Goal: Information Seeking & Learning: Compare options

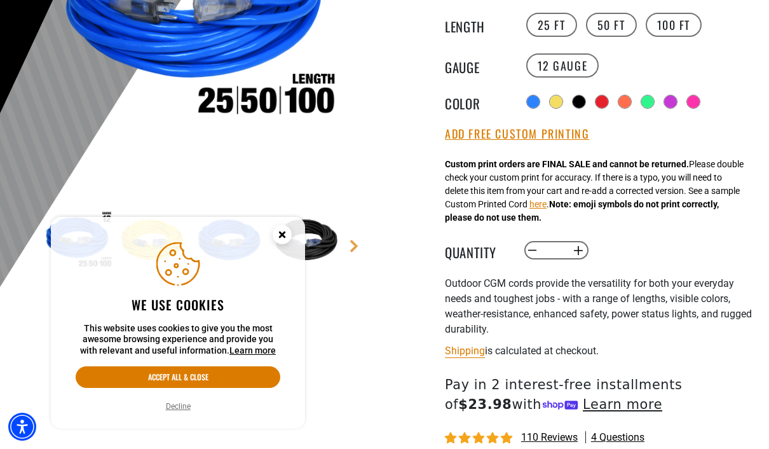
scroll to position [293, 0]
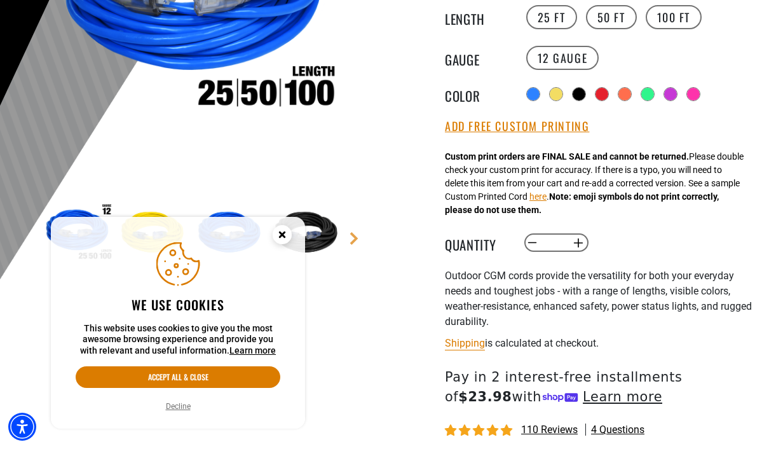
click at [651, 99] on div at bounding box center [647, 94] width 13 height 13
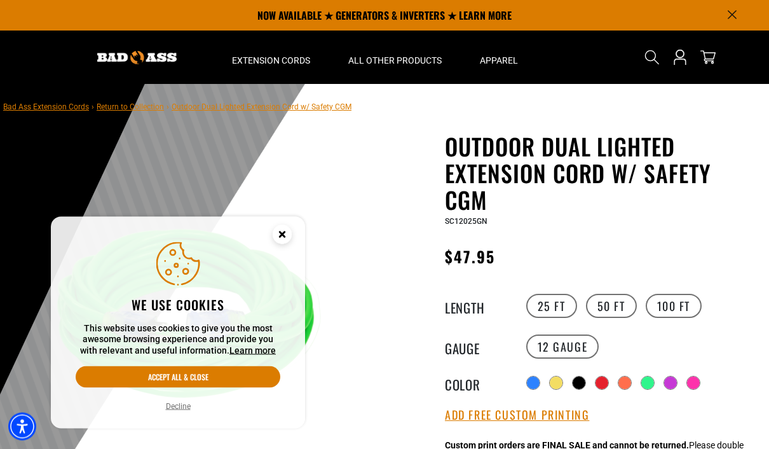
scroll to position [0, 0]
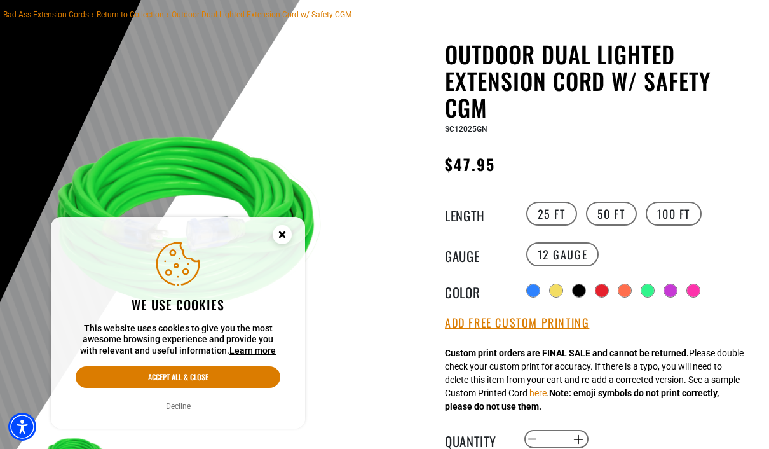
click at [614, 222] on label "50 FT" at bounding box center [611, 213] width 51 height 24
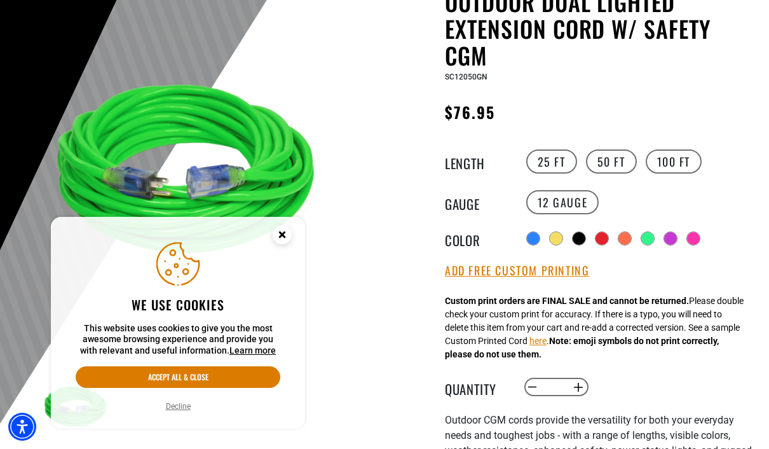
click at [680, 170] on label "100 FT" at bounding box center [673, 161] width 57 height 24
click at [278, 240] on circle "Close this option" at bounding box center [282, 234] width 19 height 19
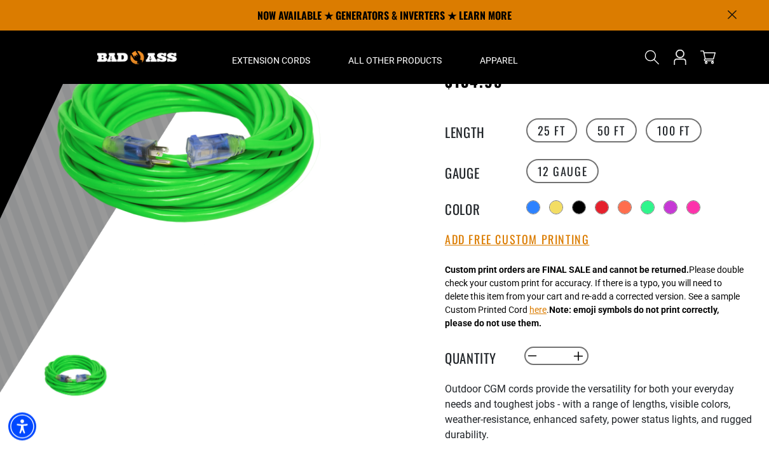
scroll to position [173, 0]
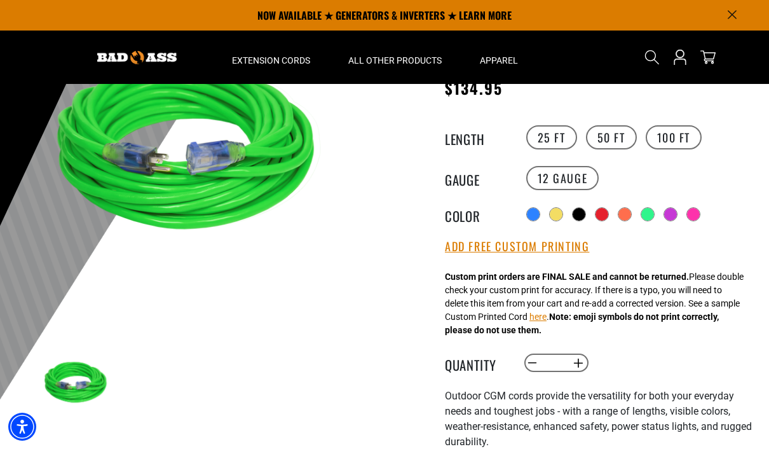
click at [697, 211] on div at bounding box center [693, 214] width 13 height 13
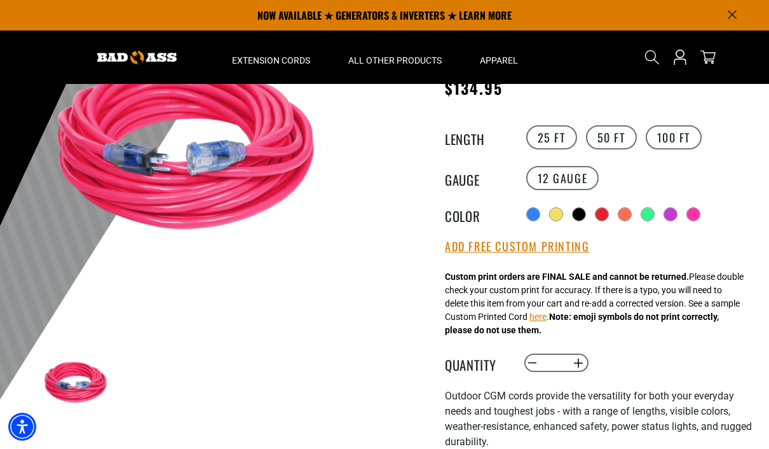
click at [553, 219] on div at bounding box center [556, 214] width 14 height 14
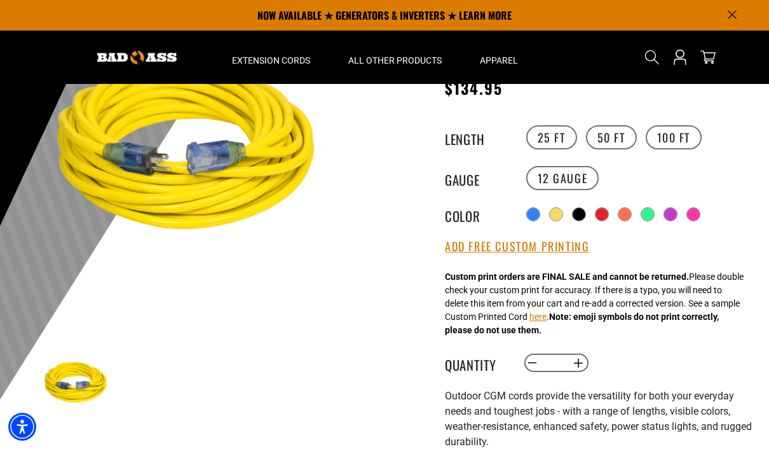
click at [626, 216] on div at bounding box center [624, 214] width 13 height 13
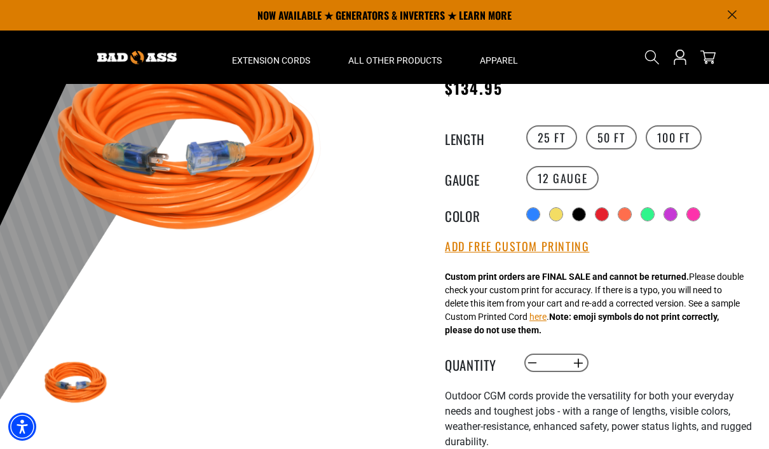
click at [583, 216] on div at bounding box center [578, 214] width 13 height 13
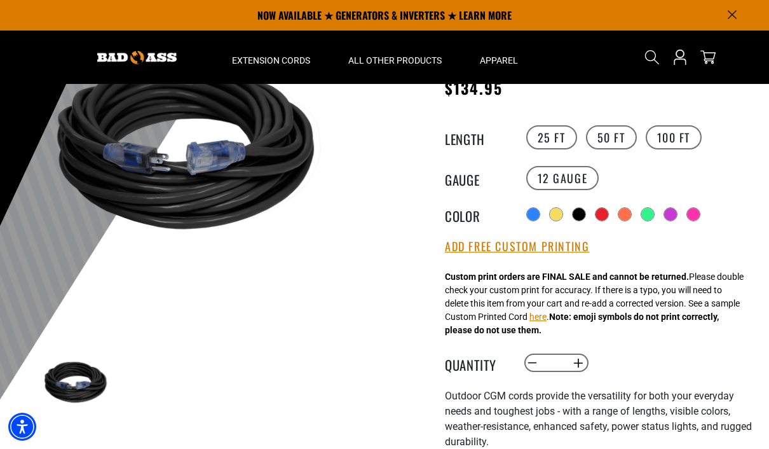
click at [652, 215] on div at bounding box center [647, 214] width 13 height 13
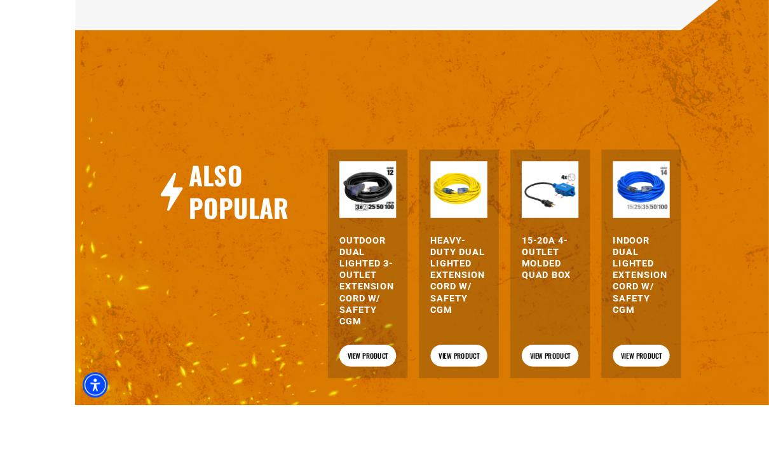
scroll to position [1487, 0]
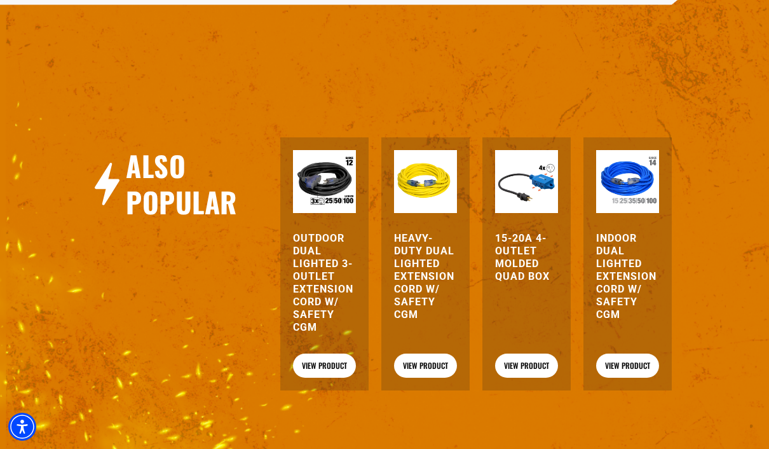
click at [332, 377] on link "View Product" at bounding box center [324, 365] width 63 height 24
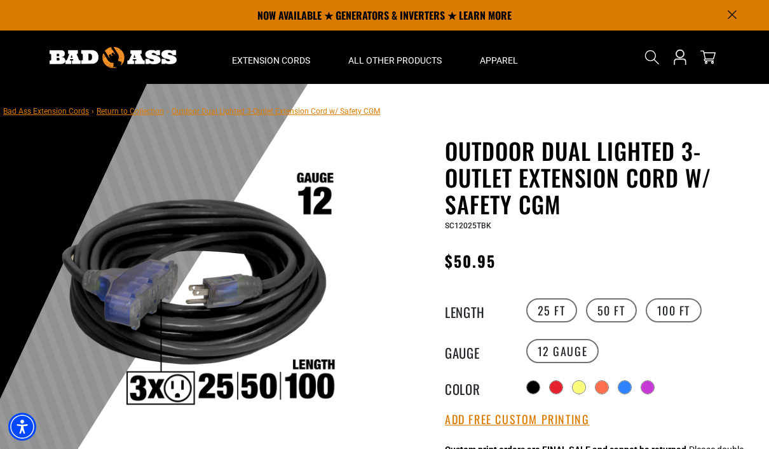
click at [611, 320] on label "50 FT" at bounding box center [611, 310] width 51 height 24
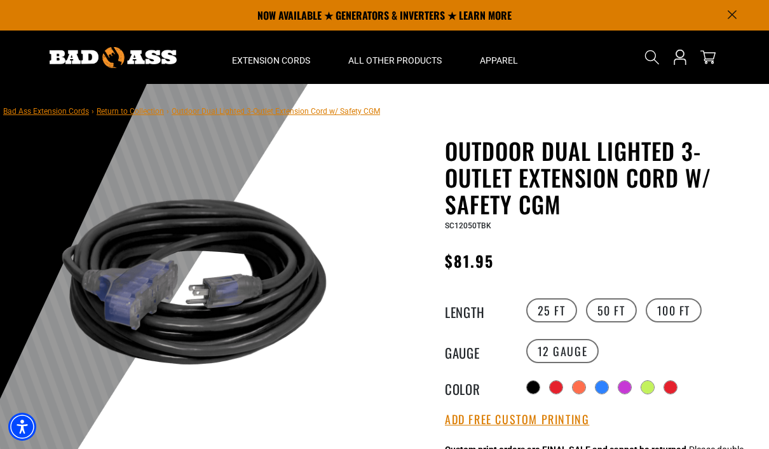
click at [679, 313] on label "100 FT" at bounding box center [673, 310] width 57 height 24
click at [672, 389] on div at bounding box center [670, 387] width 13 height 13
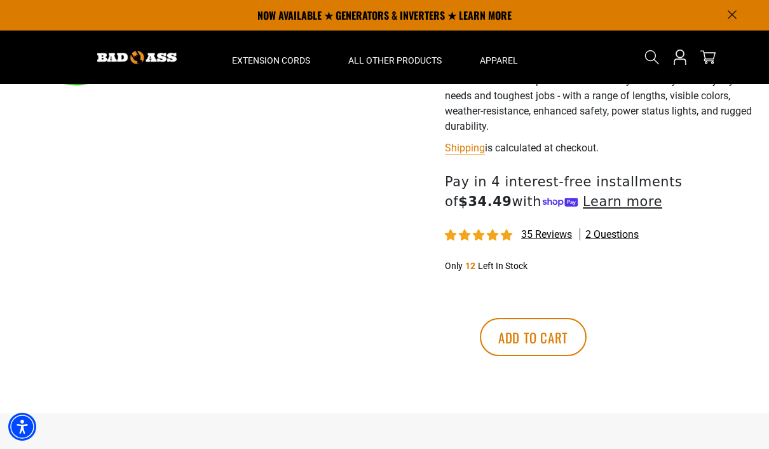
scroll to position [487, 0]
click at [557, 243] on div "35 reviews 2 questions" at bounding box center [600, 235] width 311 height 16
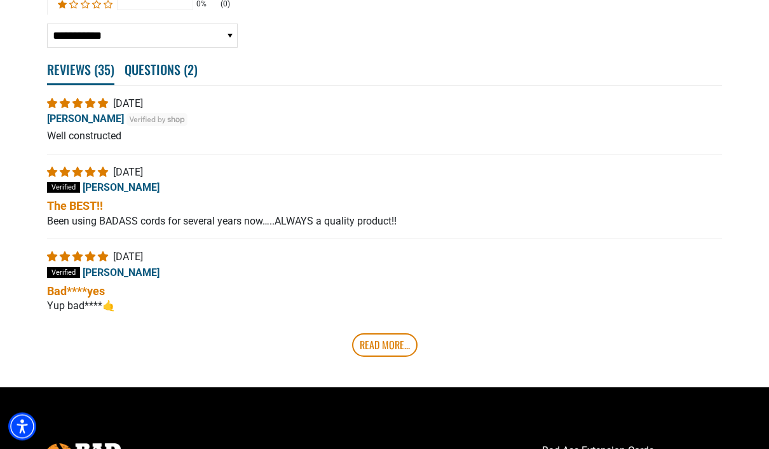
scroll to position [2477, 0]
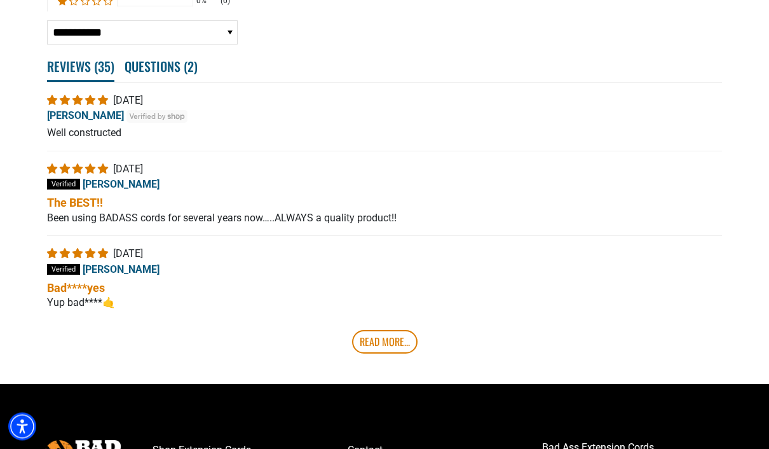
click at [402, 353] on link "Read More..." at bounding box center [384, 341] width 65 height 23
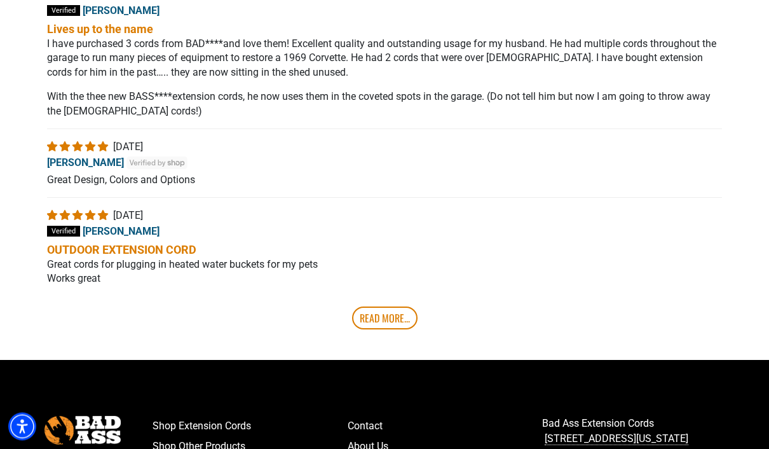
scroll to position [2824, 0]
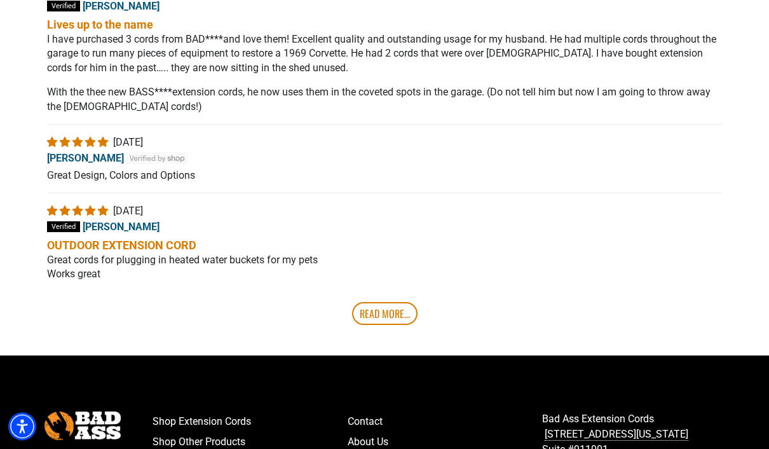
click at [401, 325] on link "Read More..." at bounding box center [384, 313] width 65 height 23
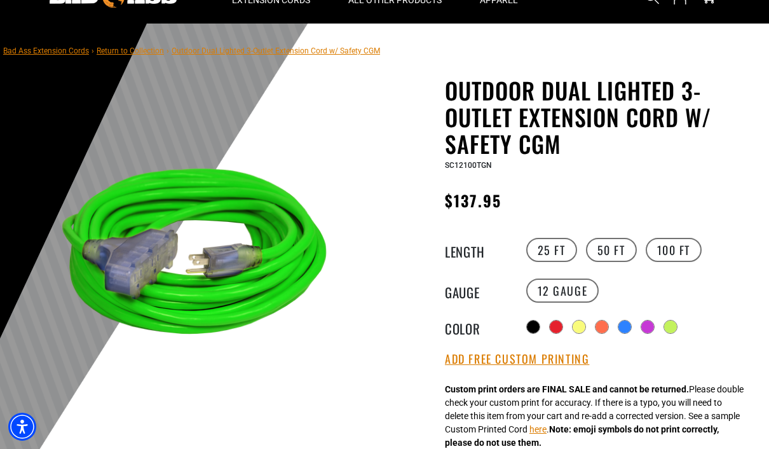
scroll to position [0, 0]
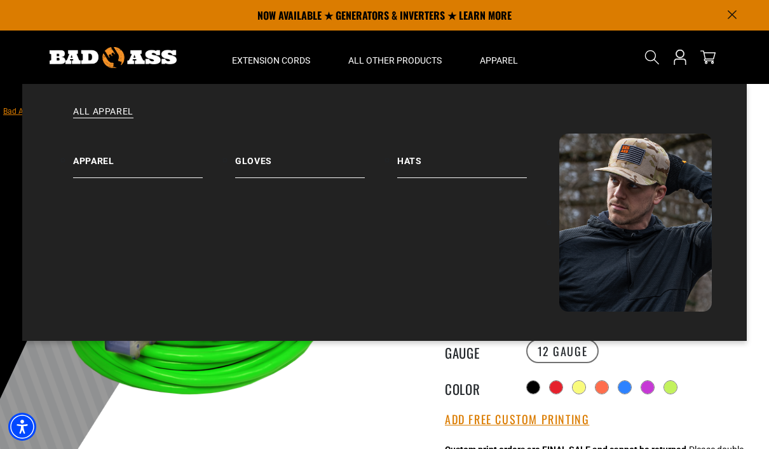
click at [409, 161] on link "Hats" at bounding box center [478, 155] width 162 height 44
click at [86, 159] on link "Apparel" at bounding box center [154, 155] width 162 height 44
